Goal: Transaction & Acquisition: Subscribe to service/newsletter

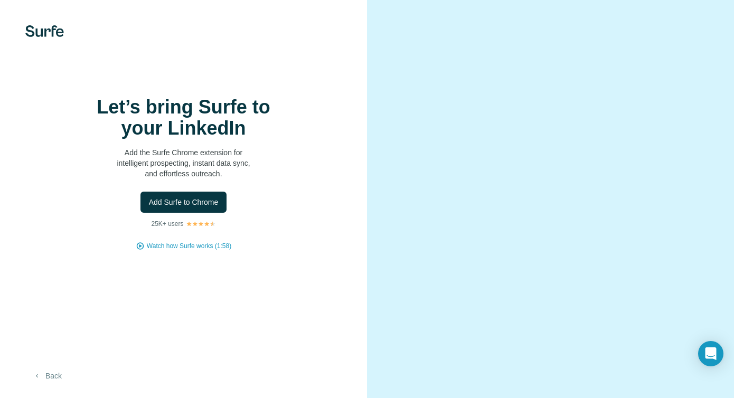
click at [59, 372] on button "Back" at bounding box center [47, 376] width 44 height 19
click at [588, 122] on video at bounding box center [551, 199] width 308 height 154
click at [191, 201] on span "Add Surfe to Chrome" at bounding box center [184, 202] width 70 height 11
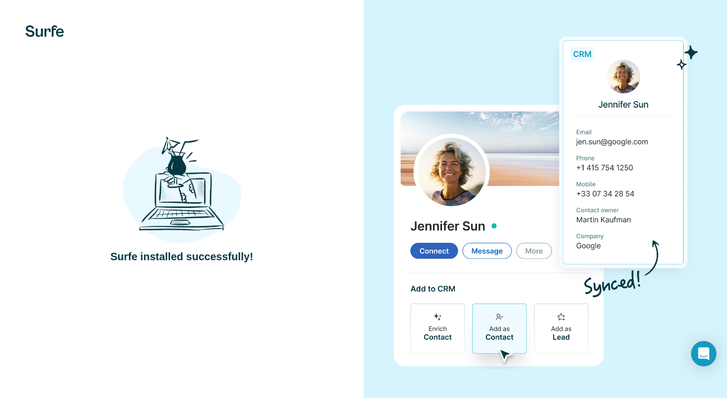
click at [412, 189] on img at bounding box center [545, 200] width 304 height 340
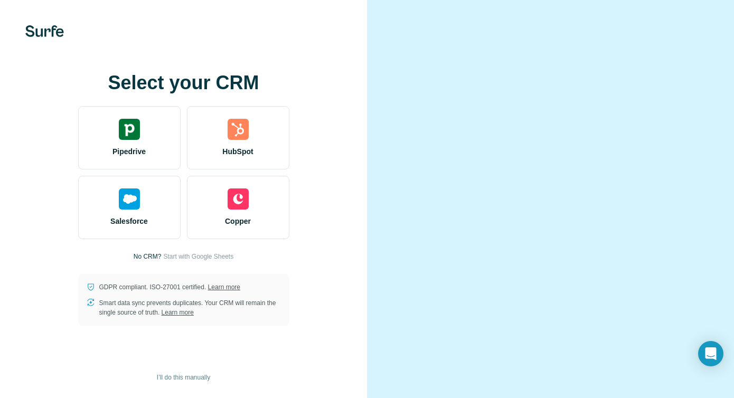
click at [412, 189] on video at bounding box center [551, 199] width 308 height 154
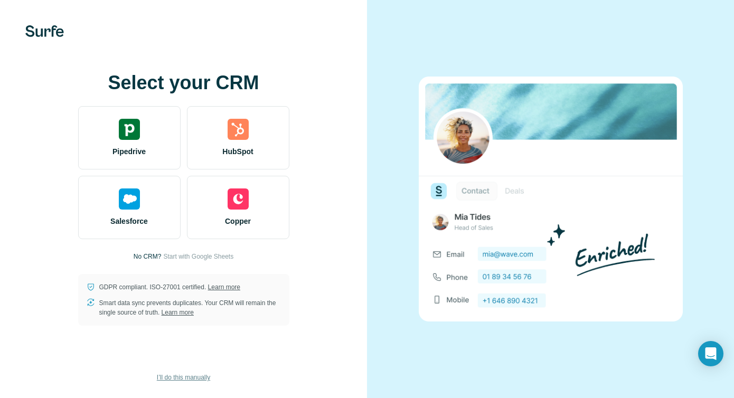
click at [187, 377] on span "I’ll do this manually" at bounding box center [183, 378] width 53 height 10
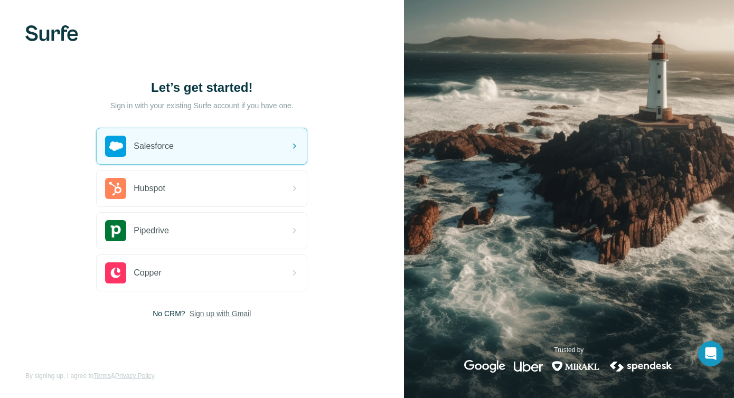
click at [227, 87] on h1 "Let’s get started!" at bounding box center [201, 87] width 211 height 17
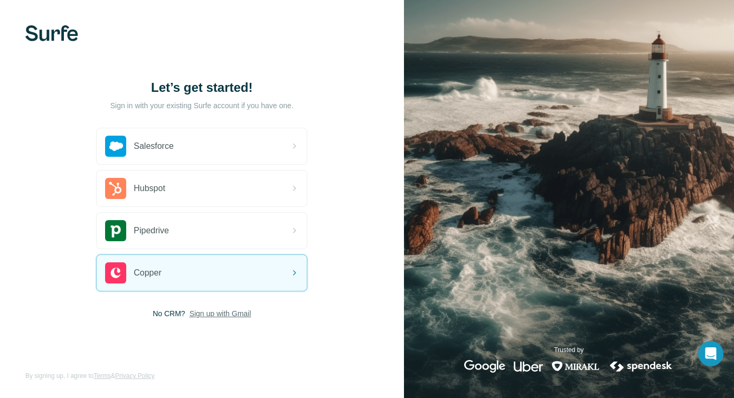
click at [45, 374] on span "By signing up, I agree to Terms & Privacy Policy" at bounding box center [89, 376] width 129 height 10
click at [206, 312] on span "Sign up with Gmail" at bounding box center [221, 314] width 62 height 11
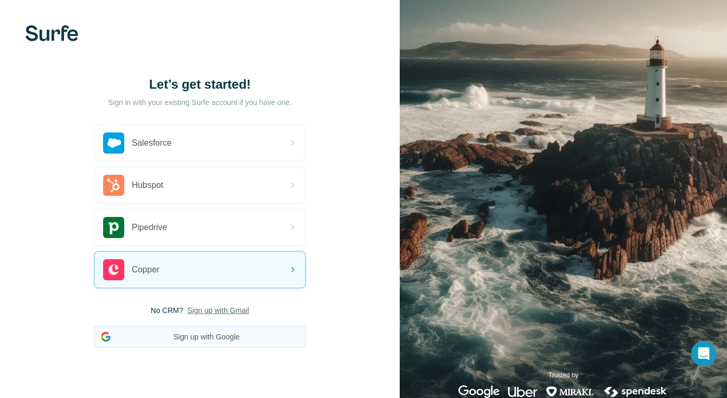
click at [212, 333] on button "Sign up with Google" at bounding box center [199, 337] width 211 height 21
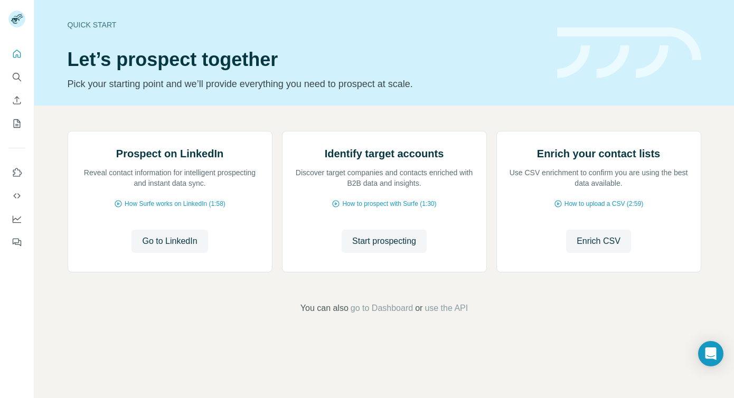
scroll to position [56, 0]
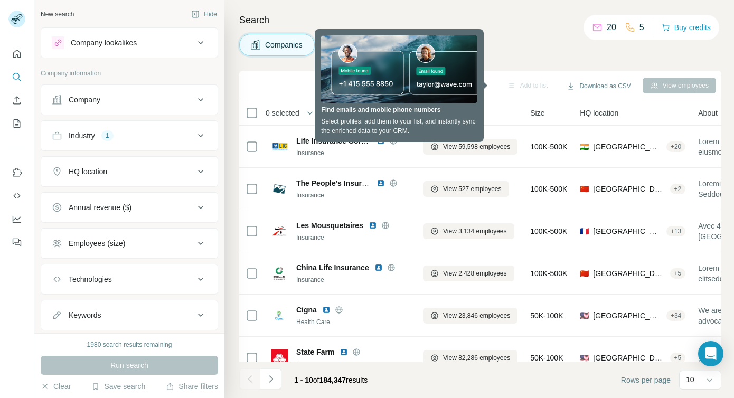
click at [512, 55] on div "Companies People" at bounding box center [480, 45] width 482 height 22
click at [359, 114] on div "0 selected" at bounding box center [324, 113] width 156 height 12
click at [287, 76] on div "Add to list Download as CSV View employees" at bounding box center [480, 86] width 482 height 30
